Goal: Task Accomplishment & Management: Use online tool/utility

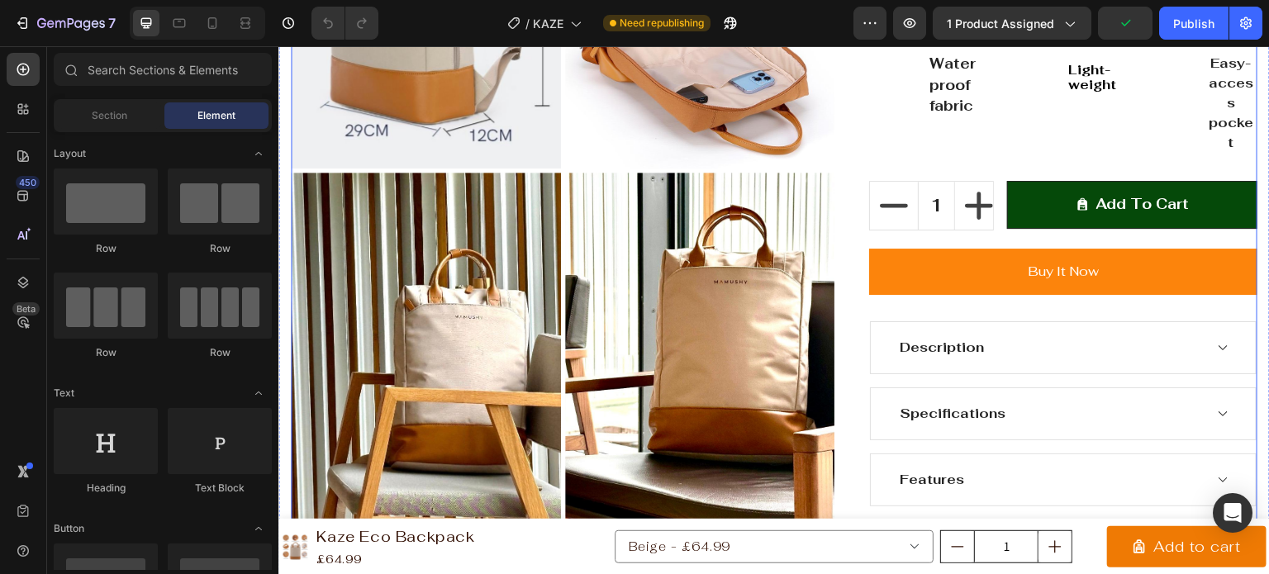
scroll to position [661, 0]
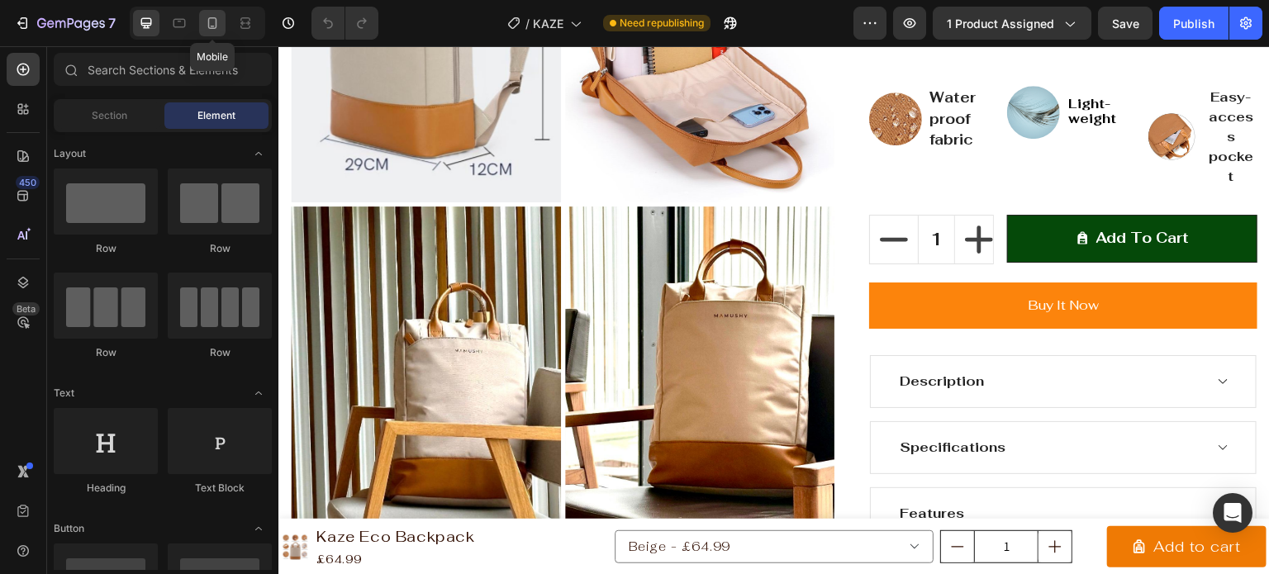
click at [212, 26] on icon at bounding box center [213, 27] width 4 height 2
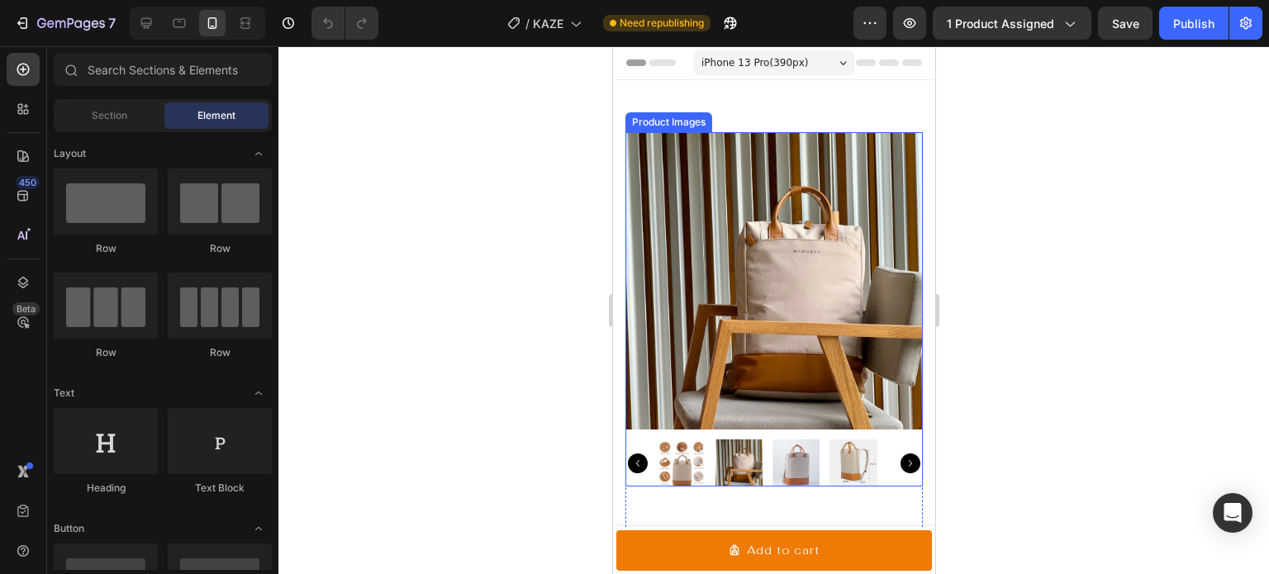
click at [900, 454] on icon "Carousel Next Arrow" at bounding box center [910, 464] width 20 height 20
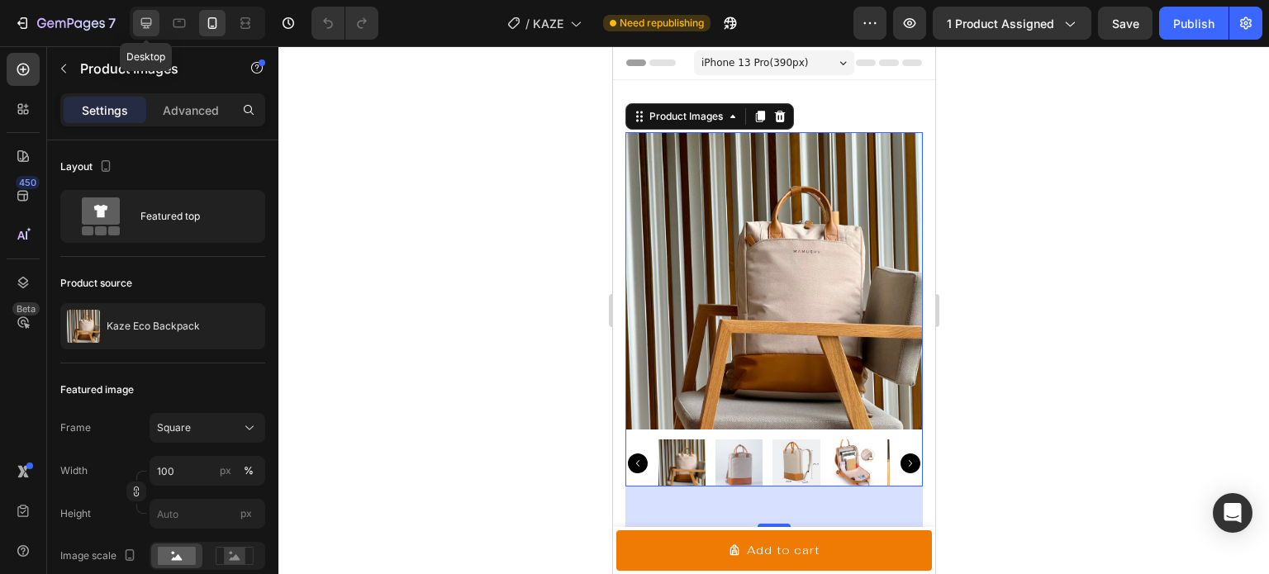
click at [142, 16] on icon at bounding box center [146, 23] width 17 height 17
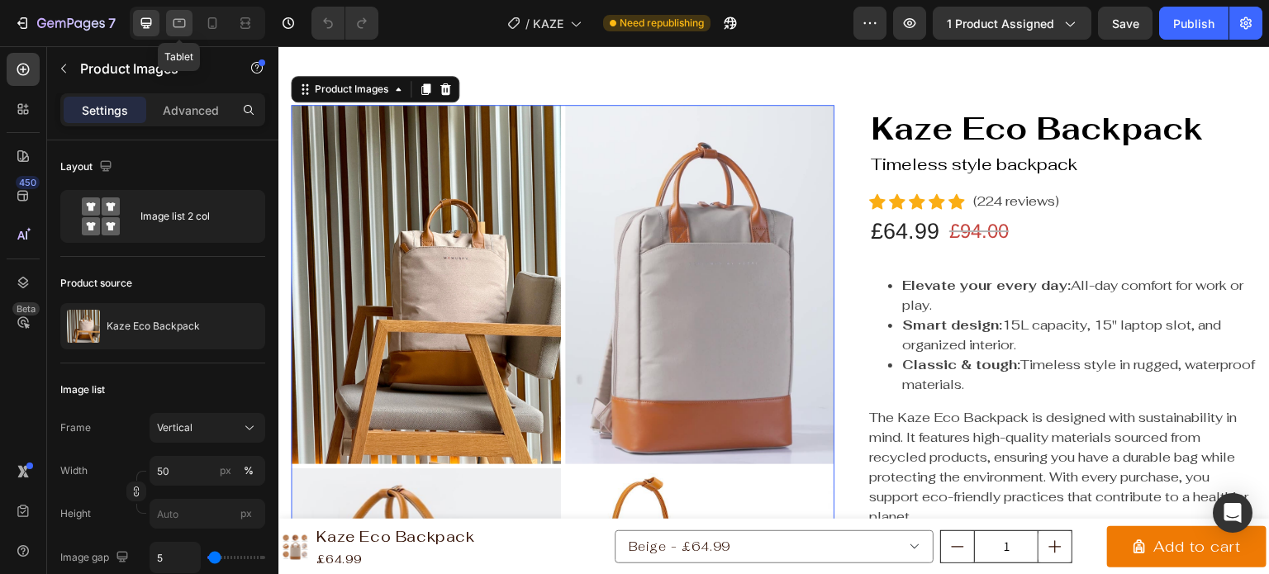
click at [177, 20] on icon at bounding box center [179, 23] width 17 height 17
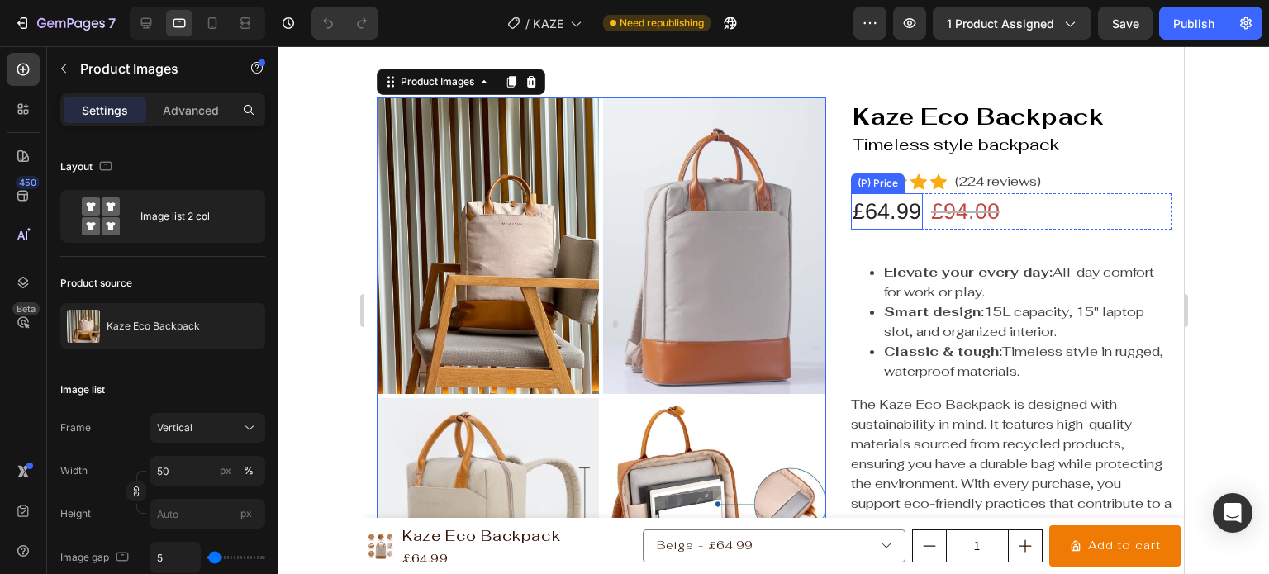
scroll to position [28, 0]
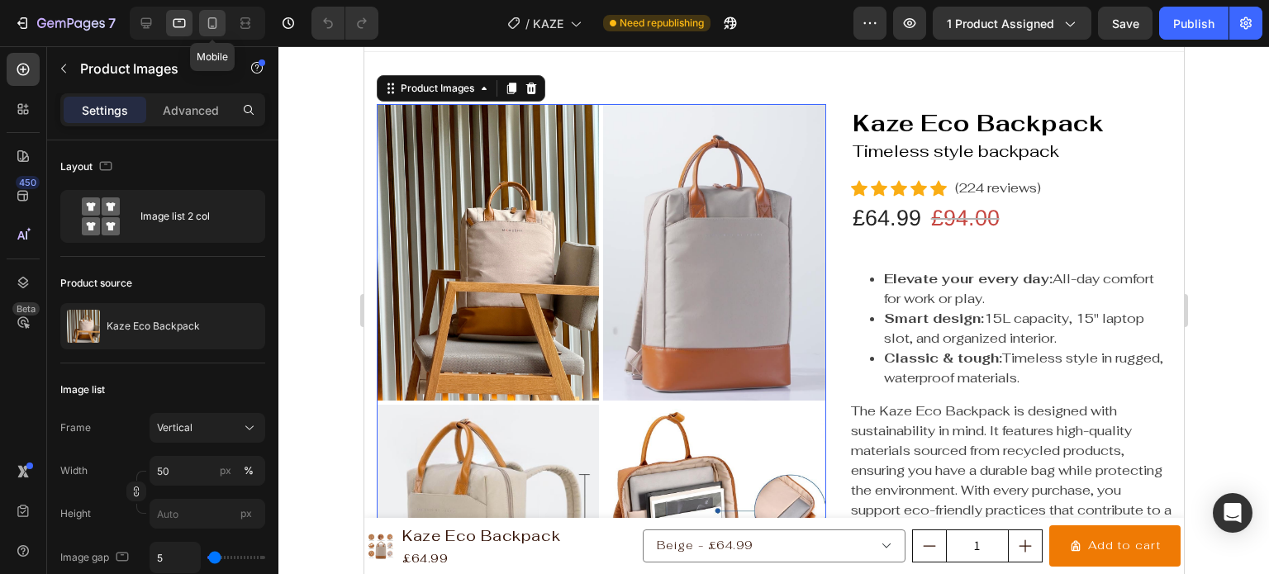
click at [216, 27] on icon at bounding box center [212, 23] width 9 height 12
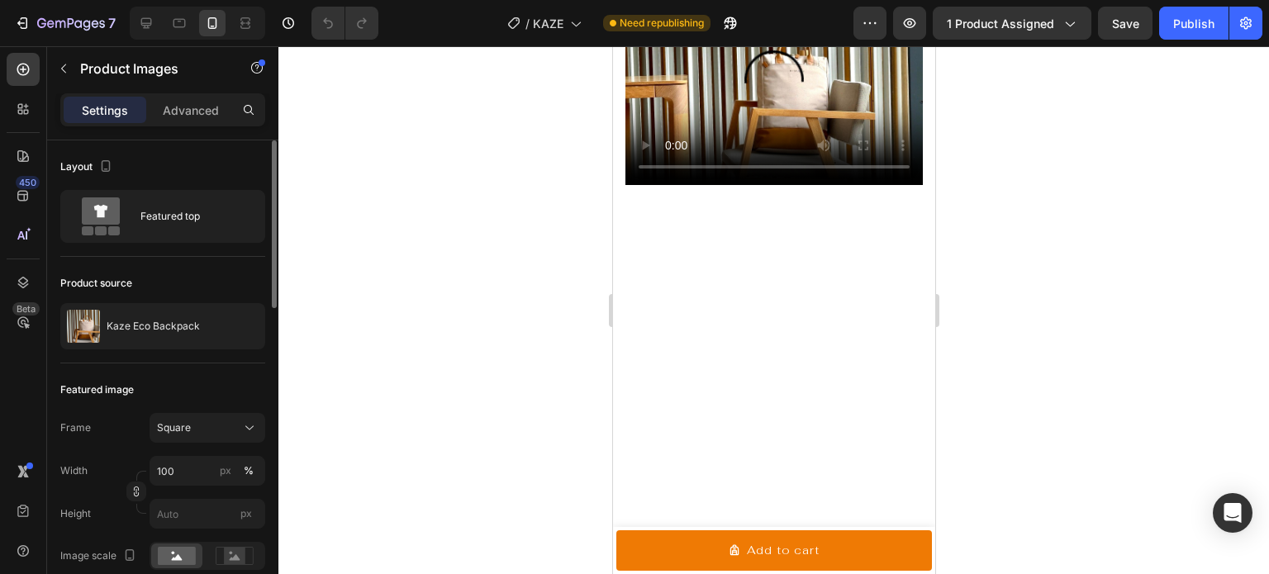
scroll to position [2231, 0]
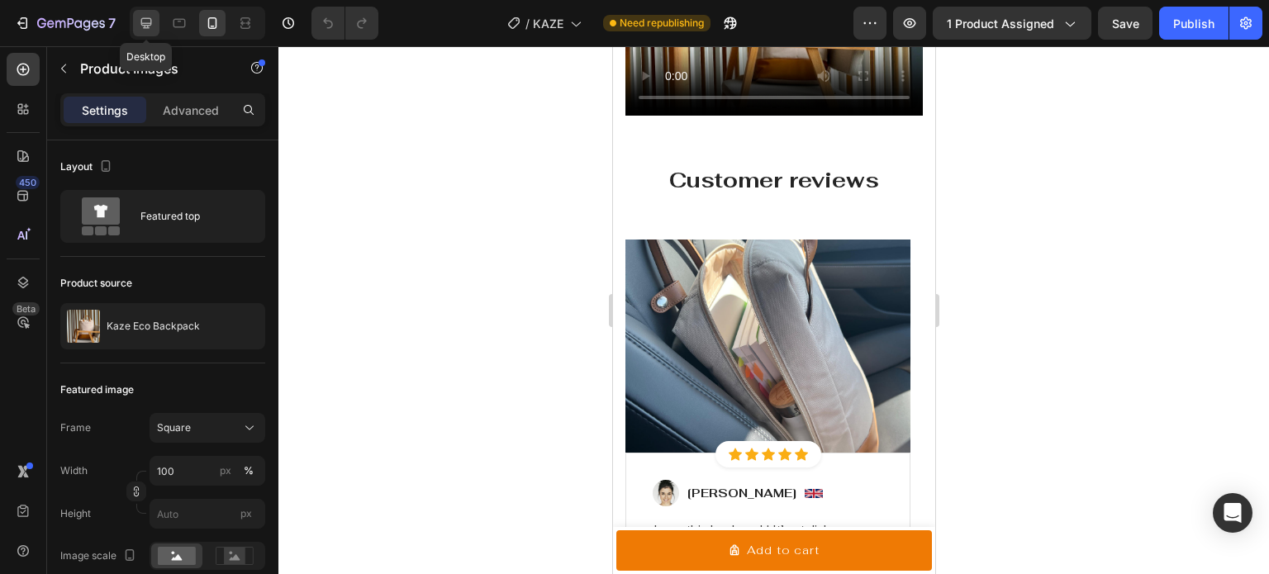
click at [149, 18] on icon at bounding box center [146, 23] width 11 height 11
type input "50"
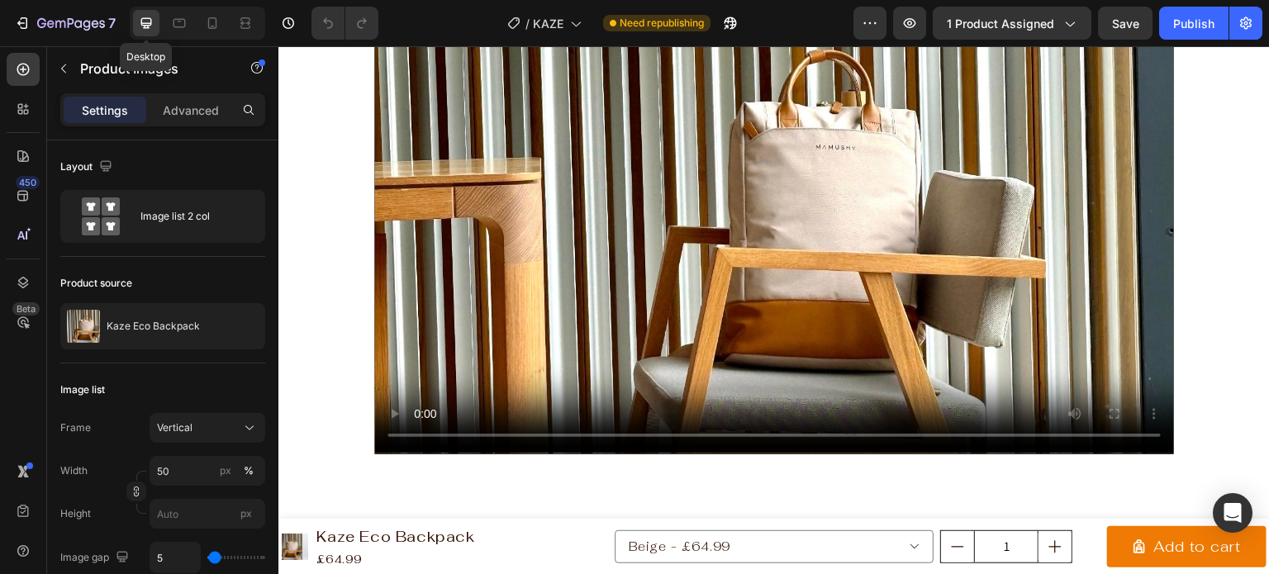
scroll to position [2193, 0]
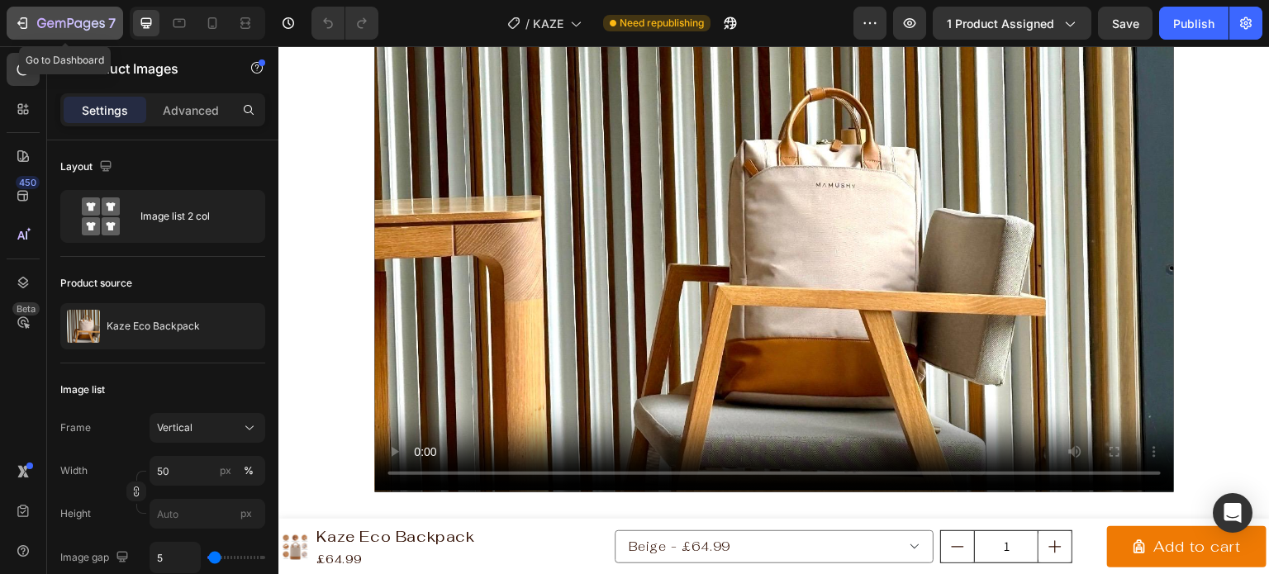
click at [35, 26] on div "7" at bounding box center [65, 23] width 102 height 20
